Goal: Connect with others: Connect with others

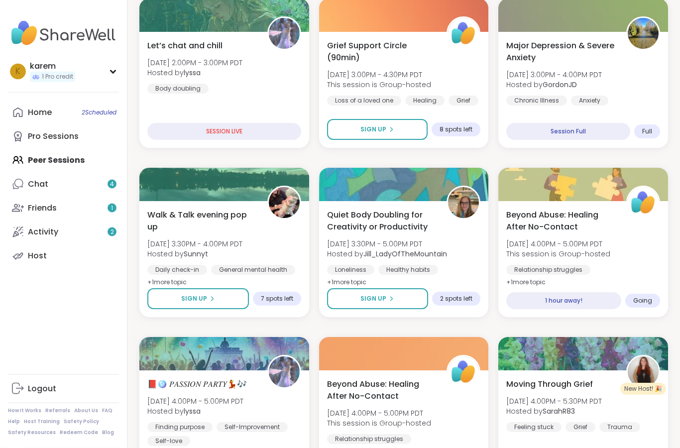
scroll to position [363, 0]
click at [597, 300] on div "1 hour away!" at bounding box center [563, 301] width 117 height 17
click at [645, 243] on div "Beyond Abuse: Healing After No-Contact [DATE] 4:00PM - 5:00PM PDT This session …" at bounding box center [583, 248] width 157 height 81
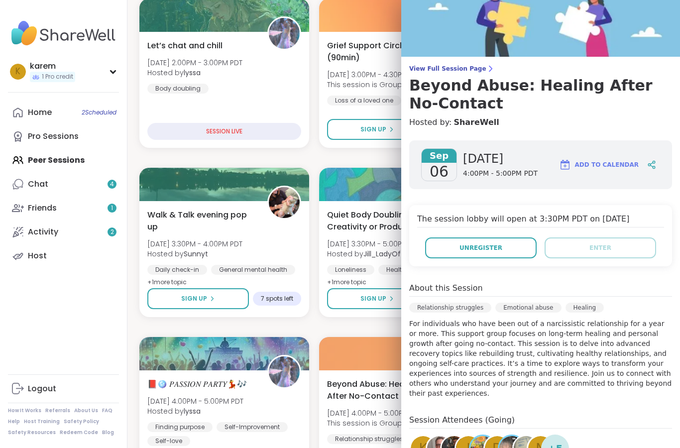
scroll to position [25, 0]
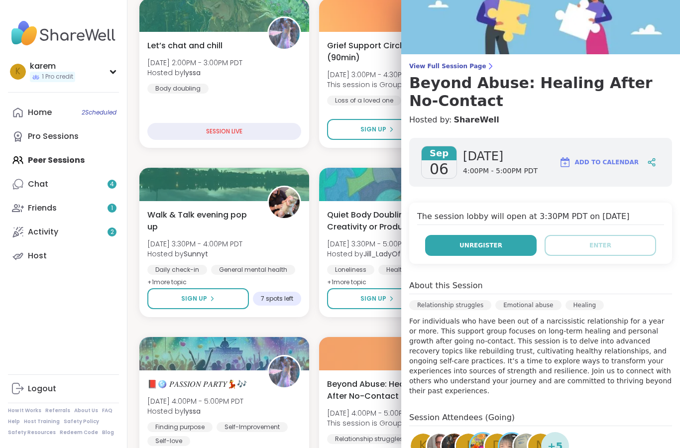
click at [505, 247] on button "Unregister" at bounding box center [480, 245] width 111 height 21
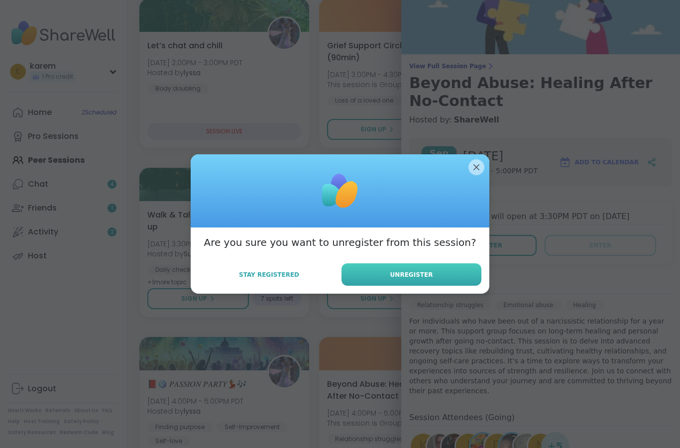
click at [433, 286] on button "Unregister" at bounding box center [411, 274] width 140 height 22
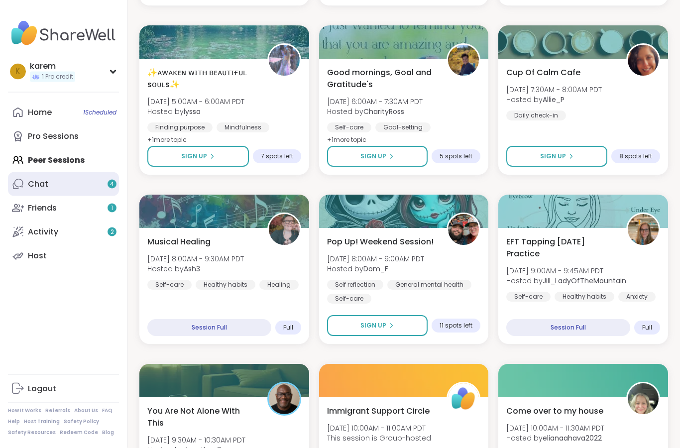
scroll to position [1521, 0]
click at [82, 182] on link "Chat 4" at bounding box center [63, 184] width 111 height 24
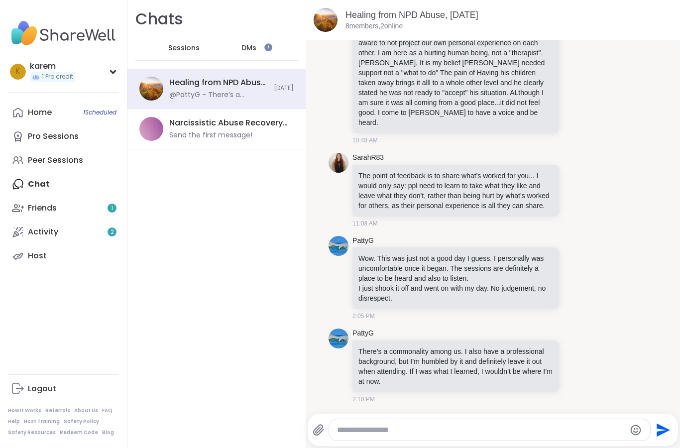
scroll to position [976, 0]
click at [251, 48] on span "DMs" at bounding box center [248, 48] width 15 height 10
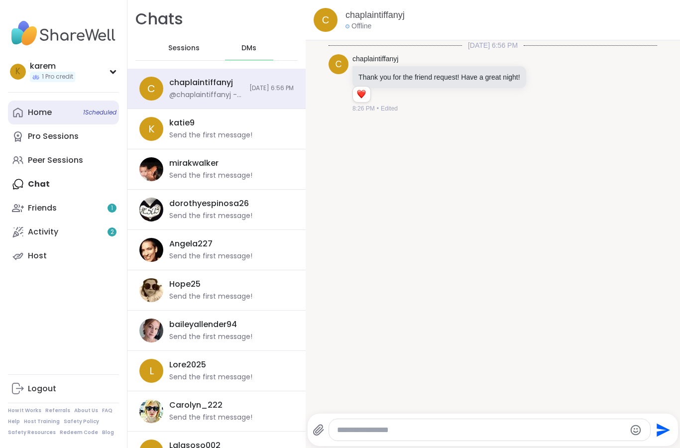
click at [53, 107] on link "Home 1 Scheduled" at bounding box center [63, 113] width 111 height 24
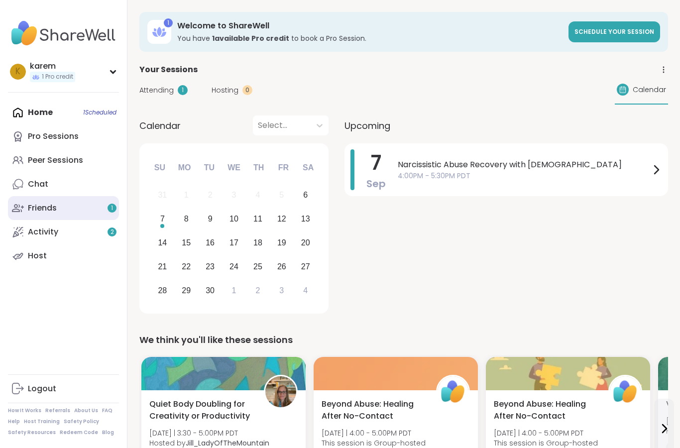
click at [76, 205] on link "Friends 1" at bounding box center [63, 208] width 111 height 24
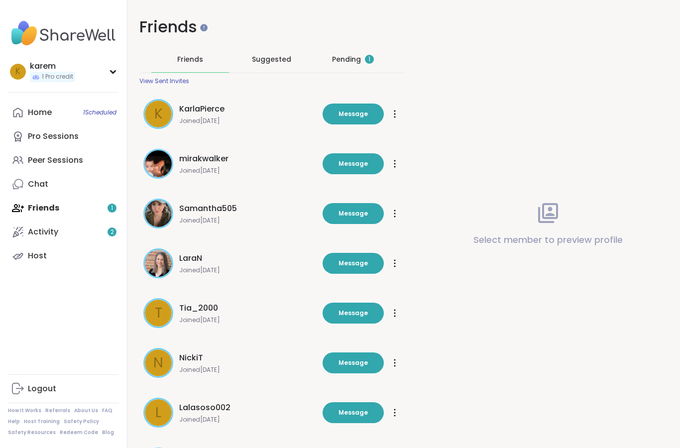
click at [350, 54] on div "Pending 1" at bounding box center [353, 59] width 42 height 10
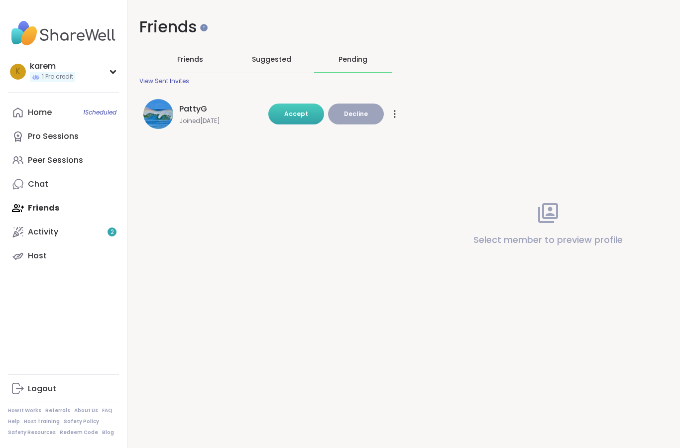
click at [298, 114] on span "Accept" at bounding box center [296, 113] width 24 height 8
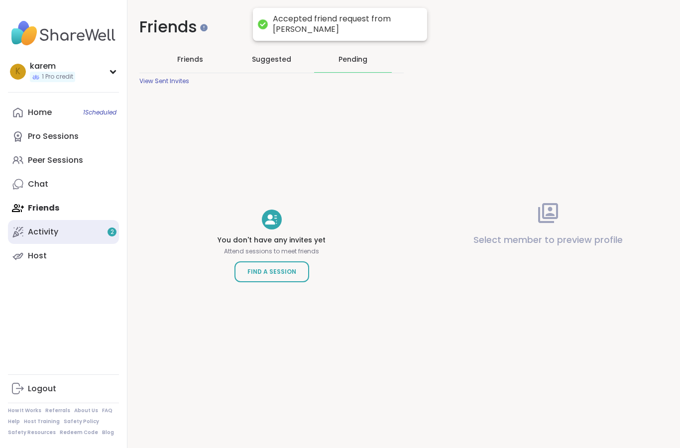
click at [65, 236] on link "Activity 2" at bounding box center [63, 232] width 111 height 24
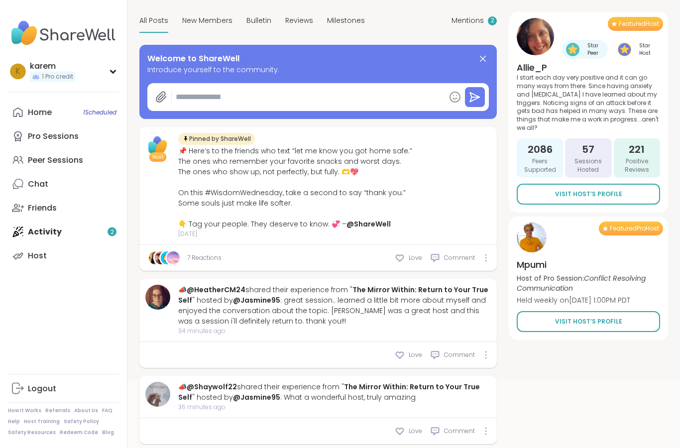
scroll to position [140, 0]
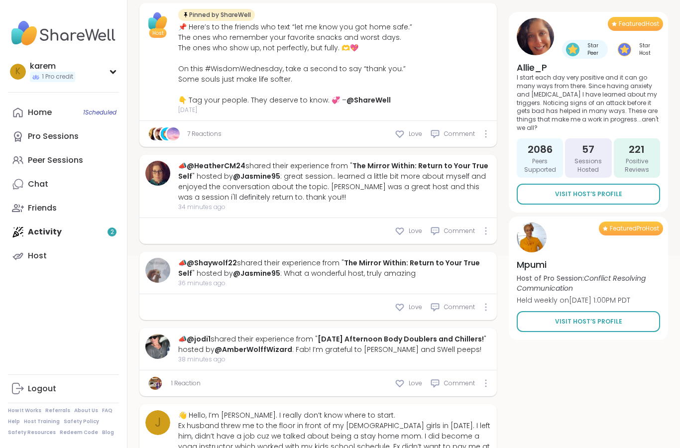
type textarea "*"
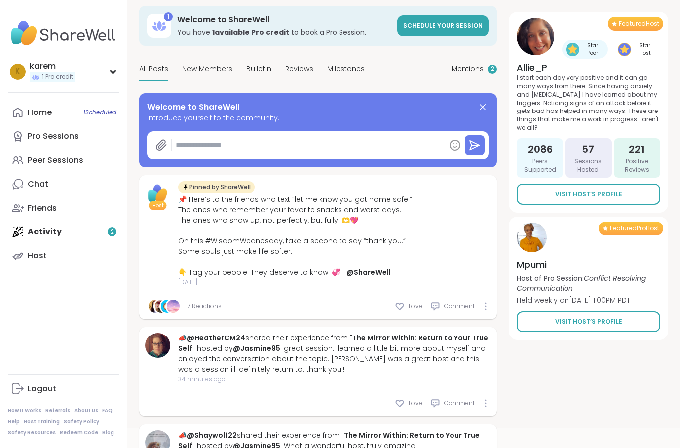
scroll to position [0, 0]
